Goal: Task Accomplishment & Management: Manage account settings

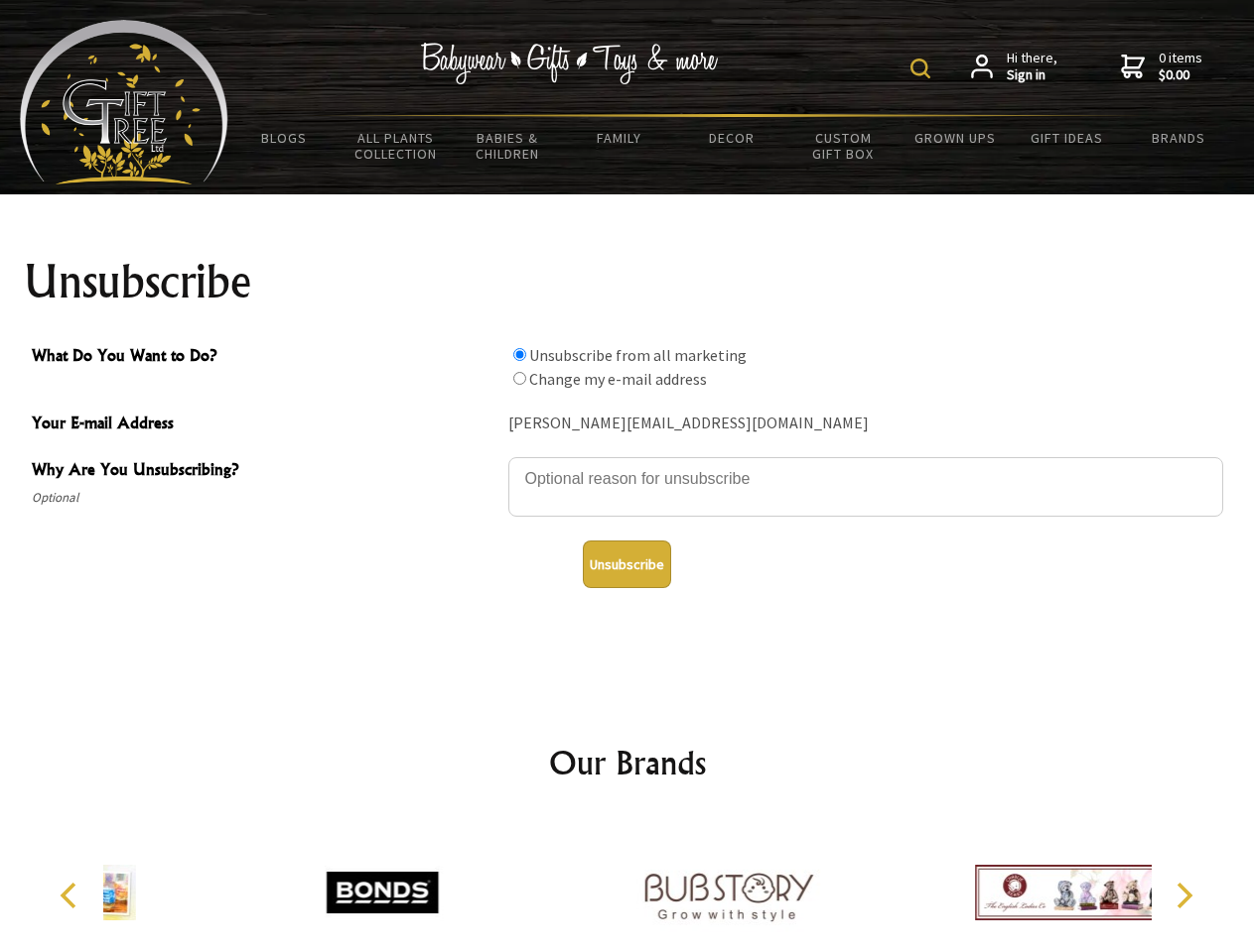
click at [923, 69] on img at bounding box center [921, 69] width 20 height 20
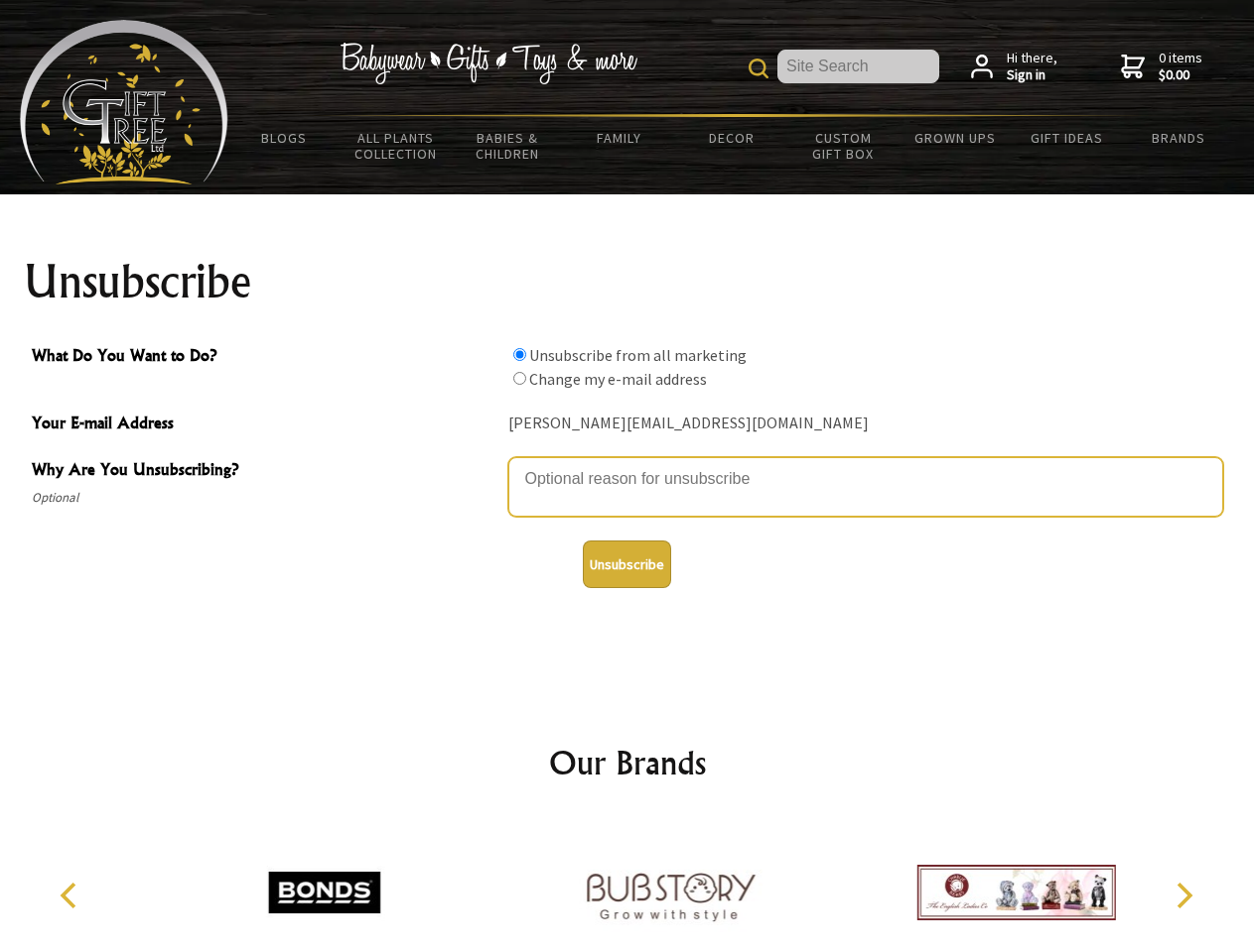
click at [627, 464] on textarea "Why Are You Unsubscribing?" at bounding box center [866, 487] width 715 height 60
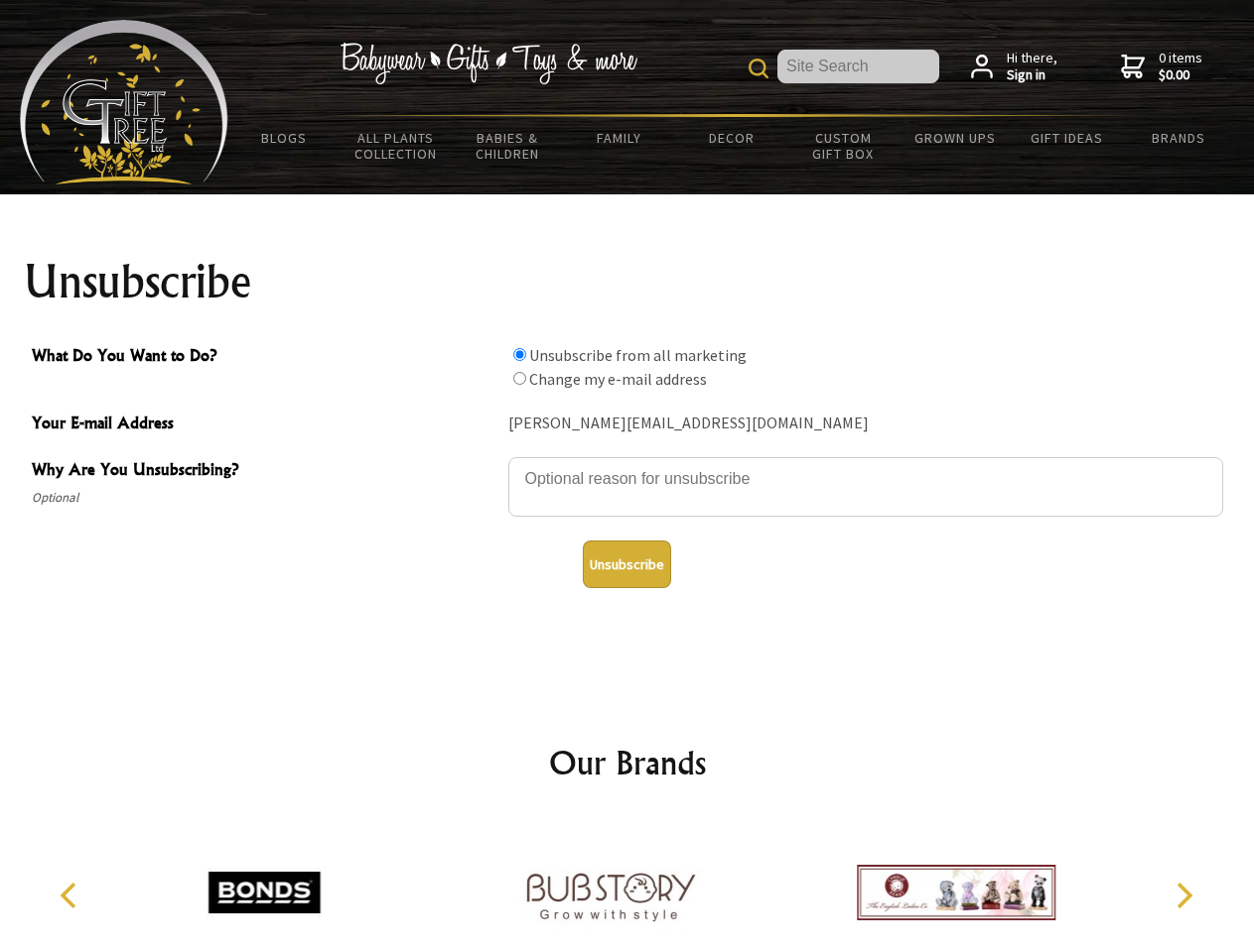
click at [519, 354] on input "What Do You Want to Do?" at bounding box center [519, 354] width 13 height 13
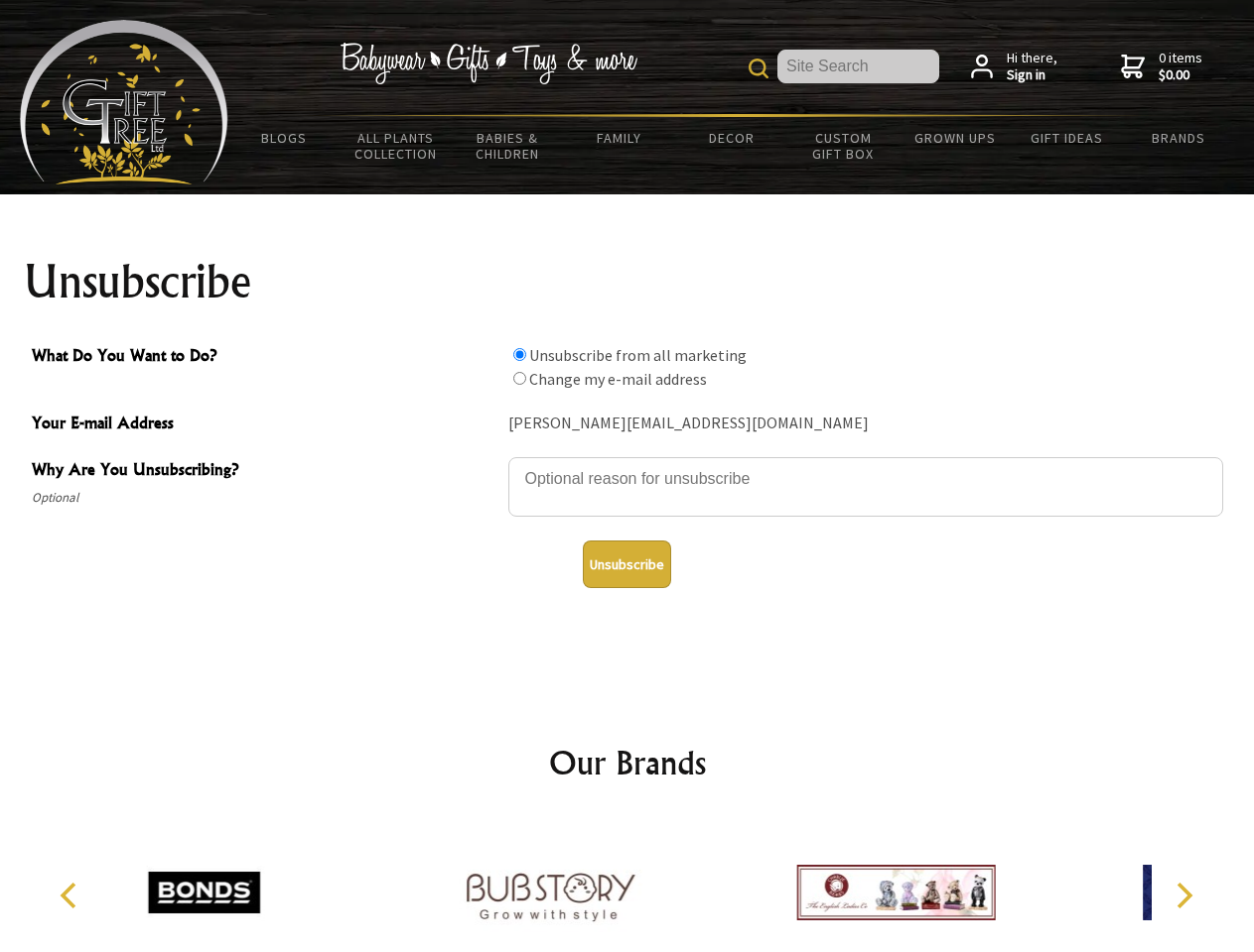
click at [519, 378] on input "What Do You Want to Do?" at bounding box center [519, 378] width 13 height 13
radio input "true"
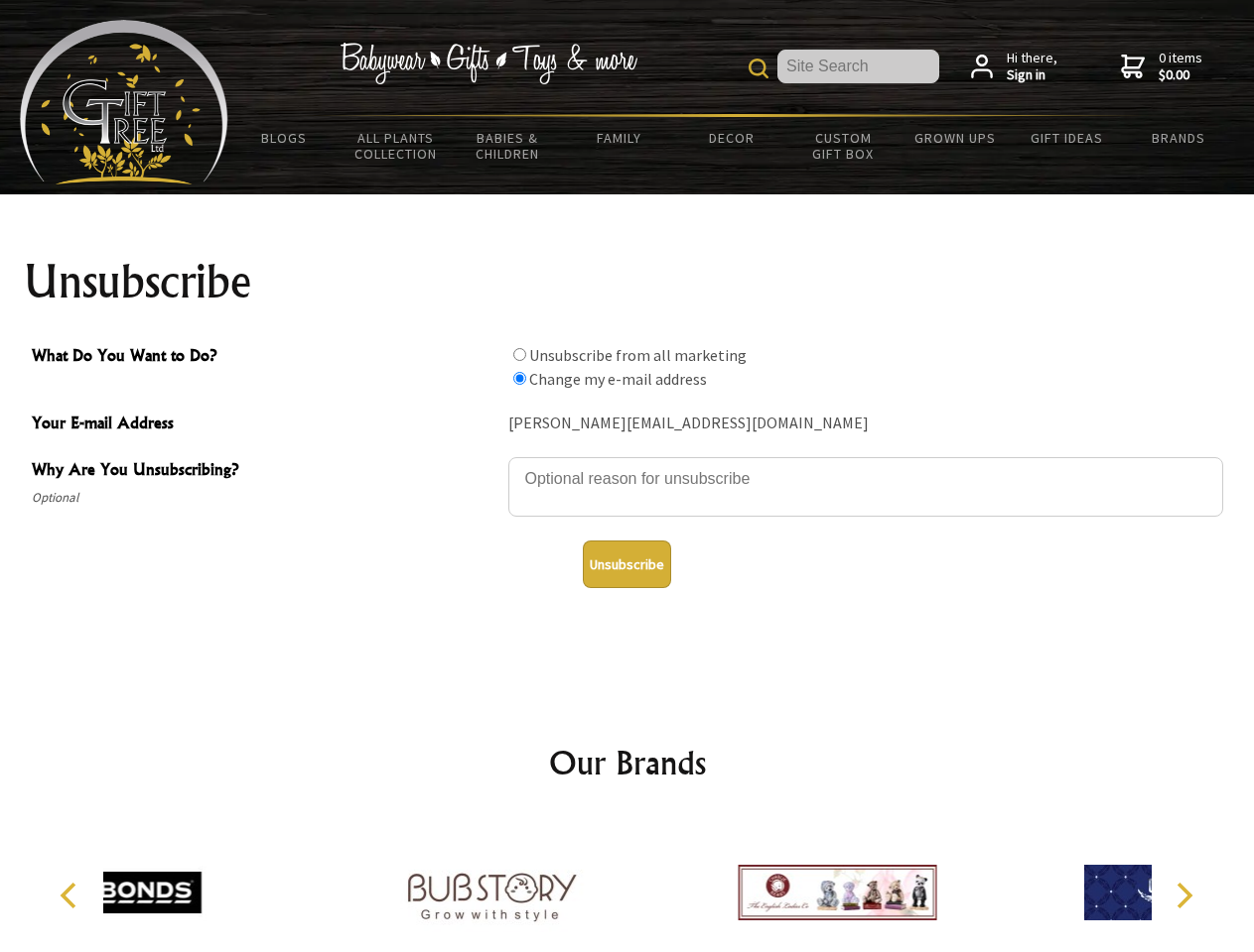
click at [626, 565] on button "Unsubscribe" at bounding box center [627, 565] width 88 height 48
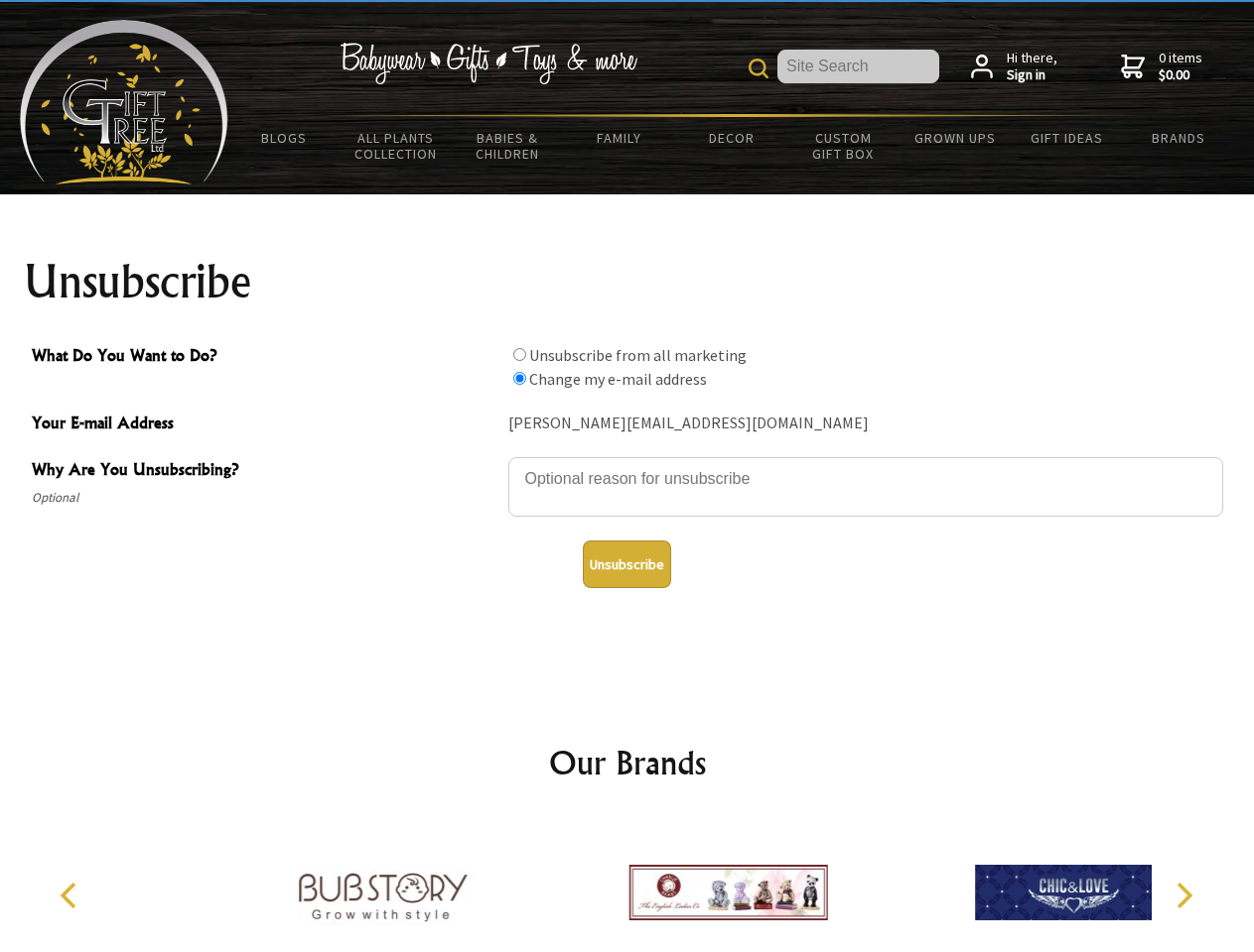
click at [628, 885] on img at bounding box center [727, 892] width 199 height 149
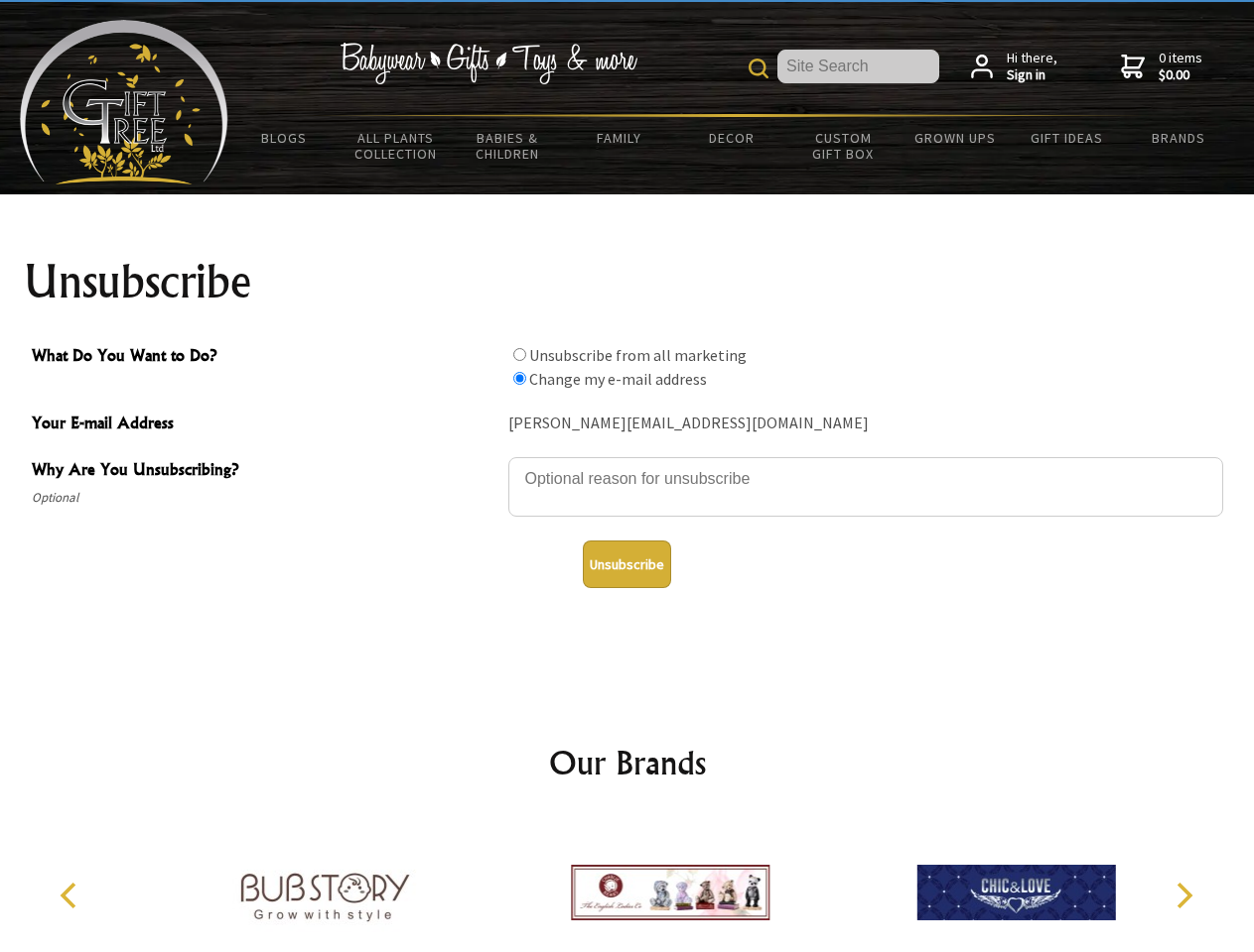
click at [72, 896] on icon "Previous" at bounding box center [71, 896] width 26 height 26
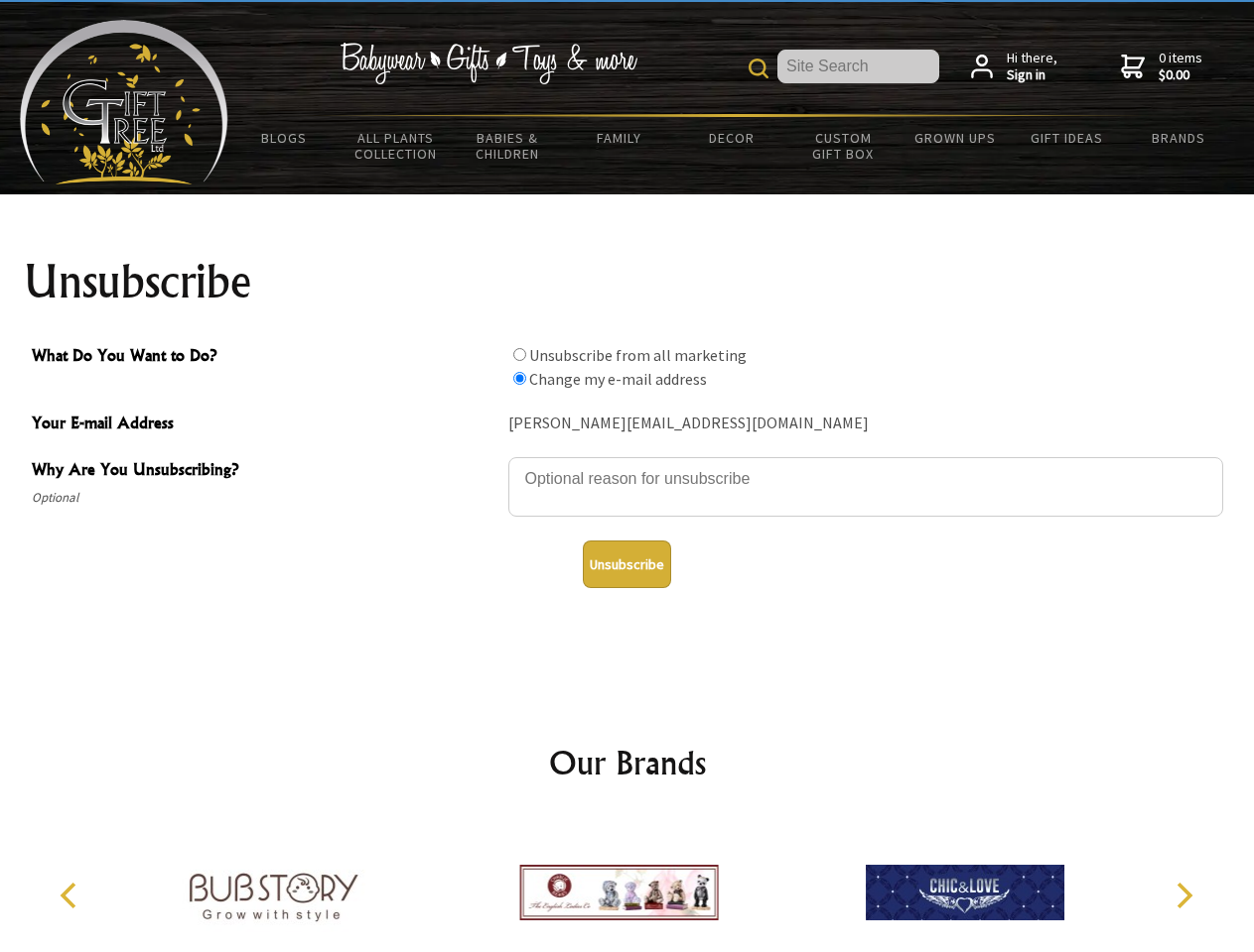
click at [1183, 896] on icon "Next" at bounding box center [1182, 896] width 26 height 26
